Goal: Task Accomplishment & Management: Manage account settings

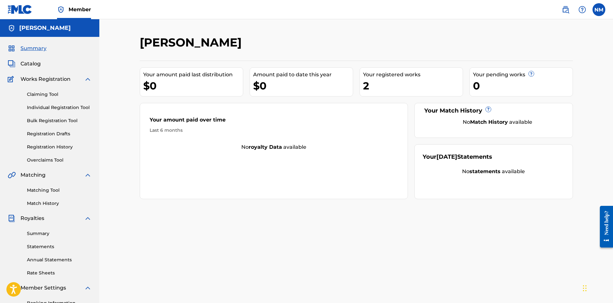
click at [52, 188] on link "Matching Tool" at bounding box center [59, 190] width 65 height 7
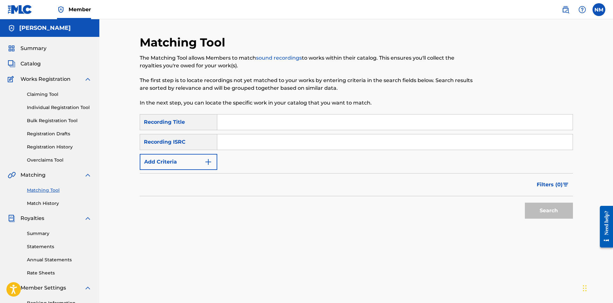
click at [344, 122] on input "Search Form" at bounding box center [394, 121] width 355 height 15
click at [603, 6] on label at bounding box center [599, 9] width 13 height 13
click at [599, 10] on input "NM [PERSON_NAME] [PERSON_NAME][EMAIL_ADDRESS][DOMAIN_NAME] Notification Prefere…" at bounding box center [599, 10] width 0 height 0
click at [557, 67] on link "Notification Preferences" at bounding box center [553, 69] width 47 height 6
